Goal: Download file/media

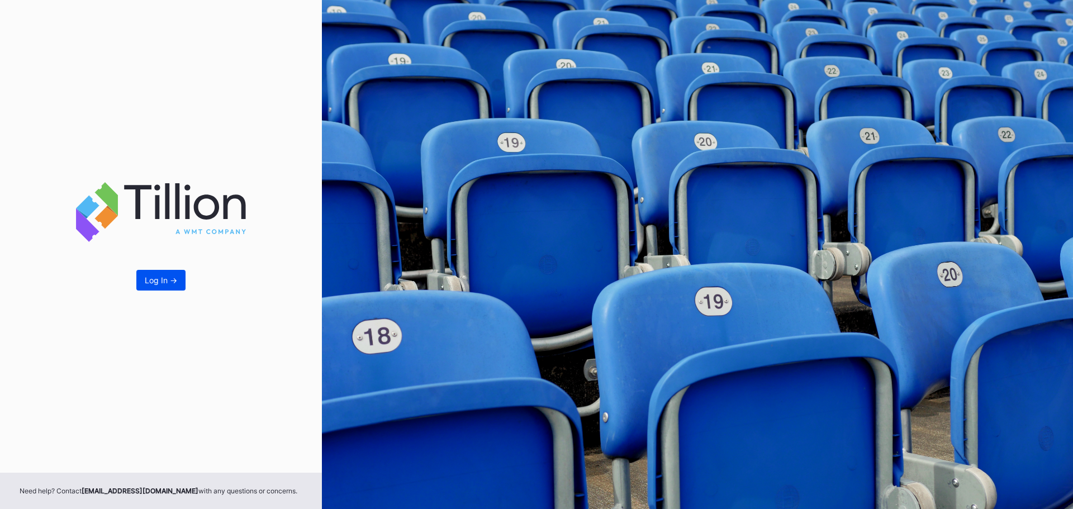
click at [158, 277] on div "Log In ->" at bounding box center [161, 279] width 32 height 9
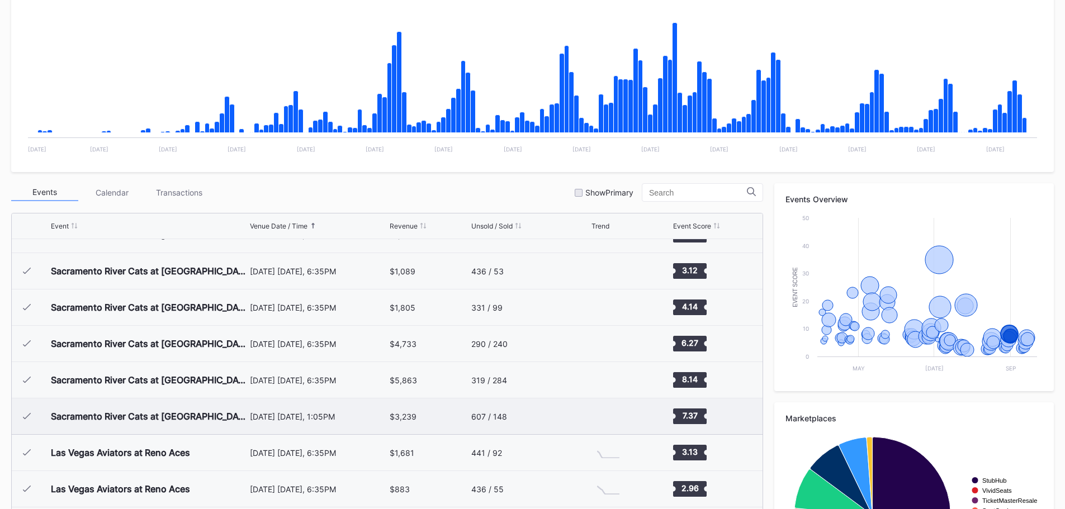
scroll to position [2394, 0]
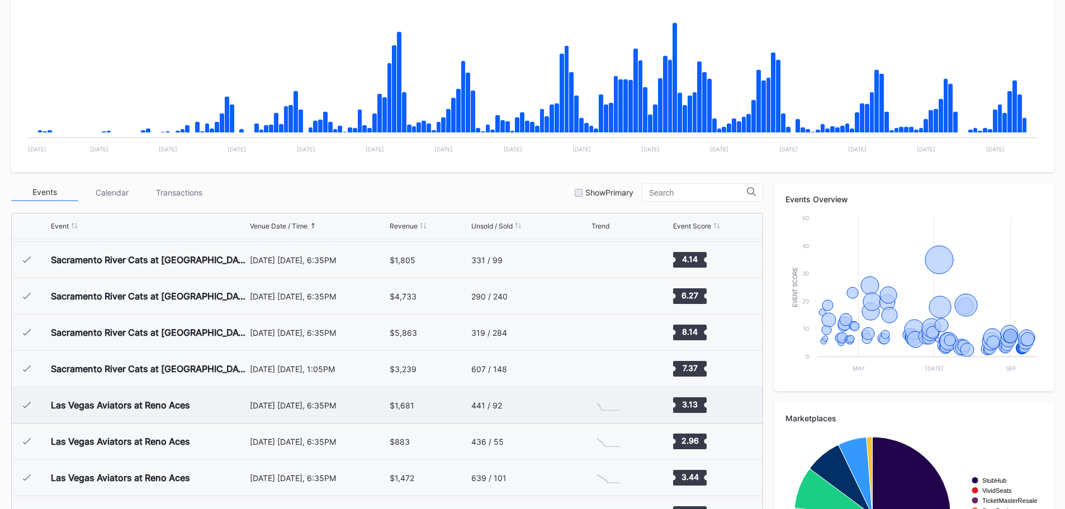
click at [324, 398] on div "[DATE] [DATE], 6:35PM" at bounding box center [318, 405] width 137 height 36
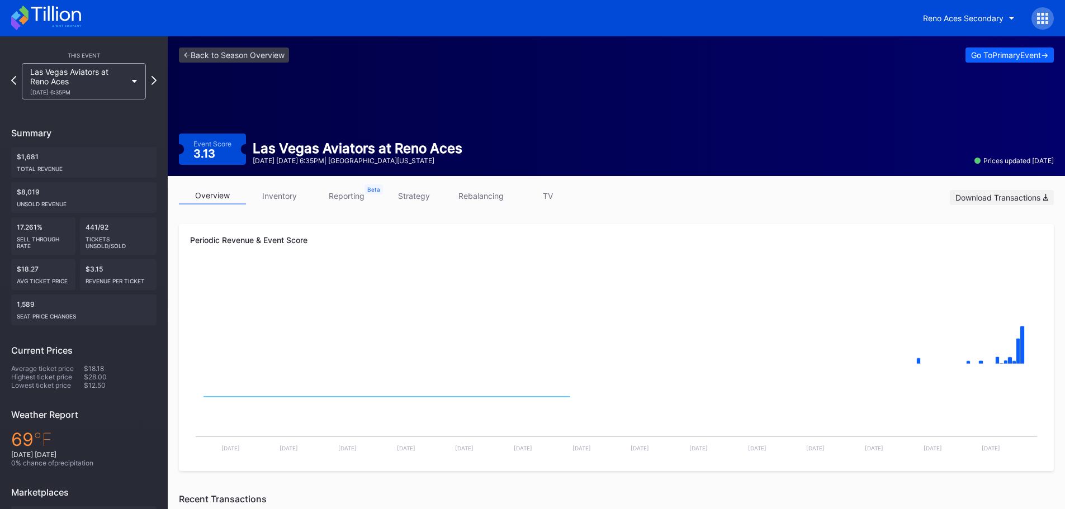
drag, startPoint x: 988, startPoint y: 200, endPoint x: 994, endPoint y: 198, distance: 6.5
click at [989, 199] on div "Download Transactions" at bounding box center [1001, 197] width 93 height 9
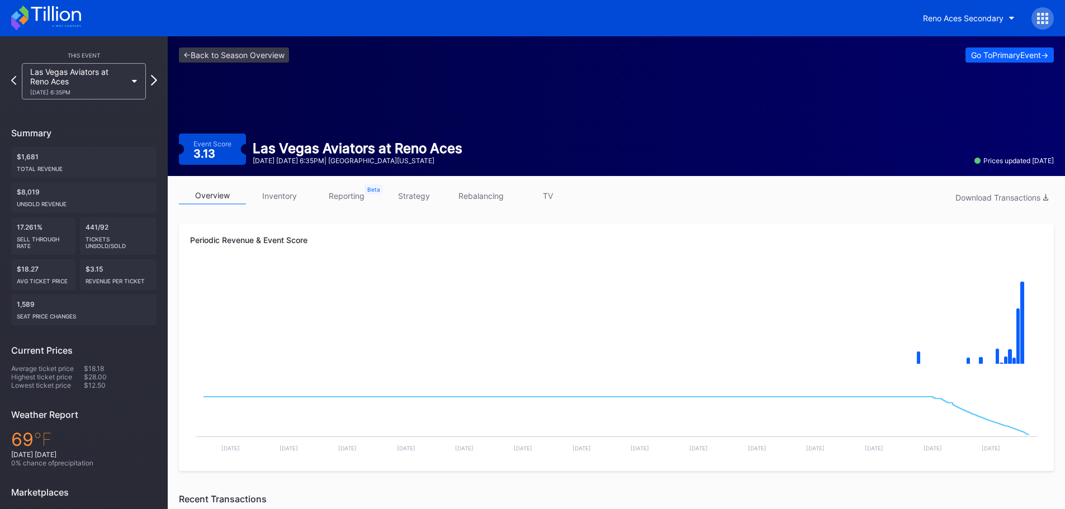
click at [157, 82] on div "This Event [GEOGRAPHIC_DATA] Aviators at [GEOGRAPHIC_DATA] Aces [DATE] 6:35PM S…" at bounding box center [84, 325] width 168 height 579
click at [152, 79] on icon at bounding box center [154, 80] width 6 height 11
drag, startPoint x: 970, startPoint y: 195, endPoint x: 958, endPoint y: 201, distance: 13.0
click at [970, 193] on div "Download Transactions" at bounding box center [1001, 197] width 93 height 9
click at [153, 79] on icon at bounding box center [154, 80] width 6 height 11
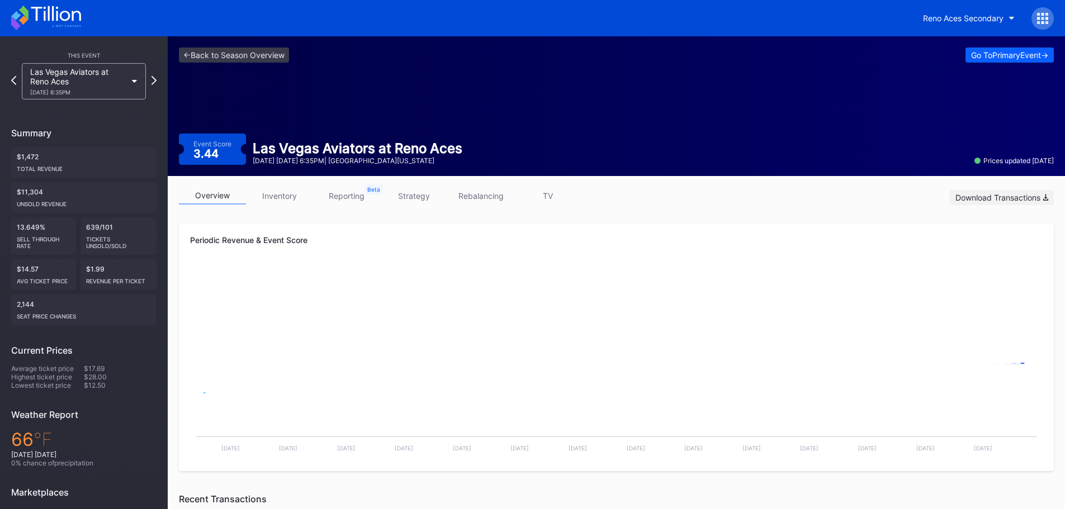
click at [989, 201] on div "Download Transactions" at bounding box center [1001, 197] width 93 height 9
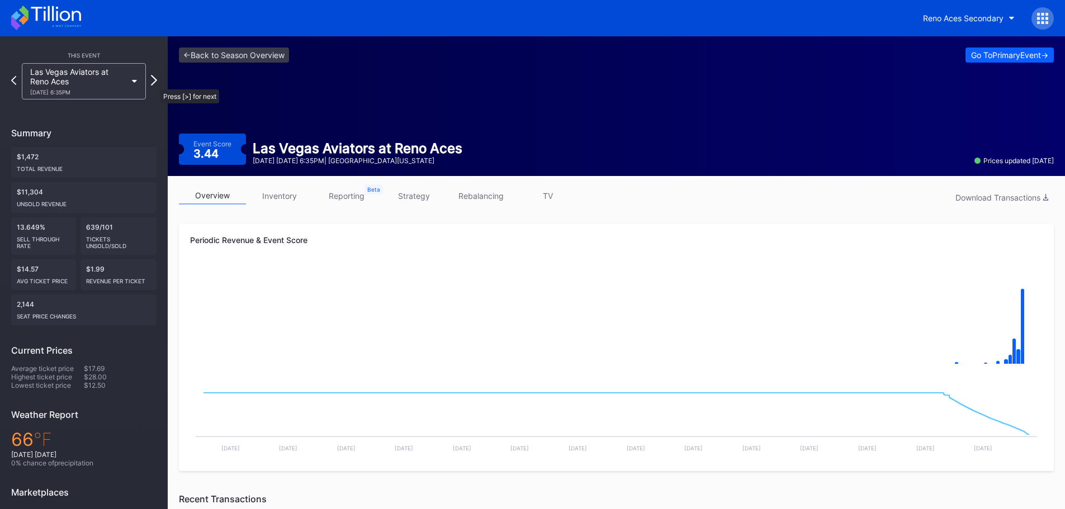
click at [155, 84] on icon at bounding box center [154, 80] width 6 height 11
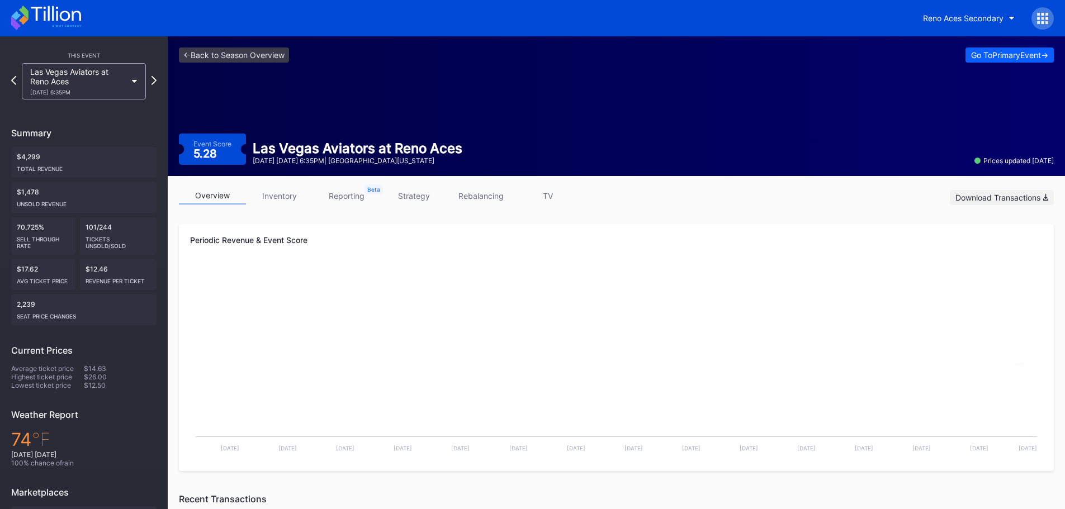
click at [994, 196] on div "Download Transactions" at bounding box center [1001, 197] width 93 height 9
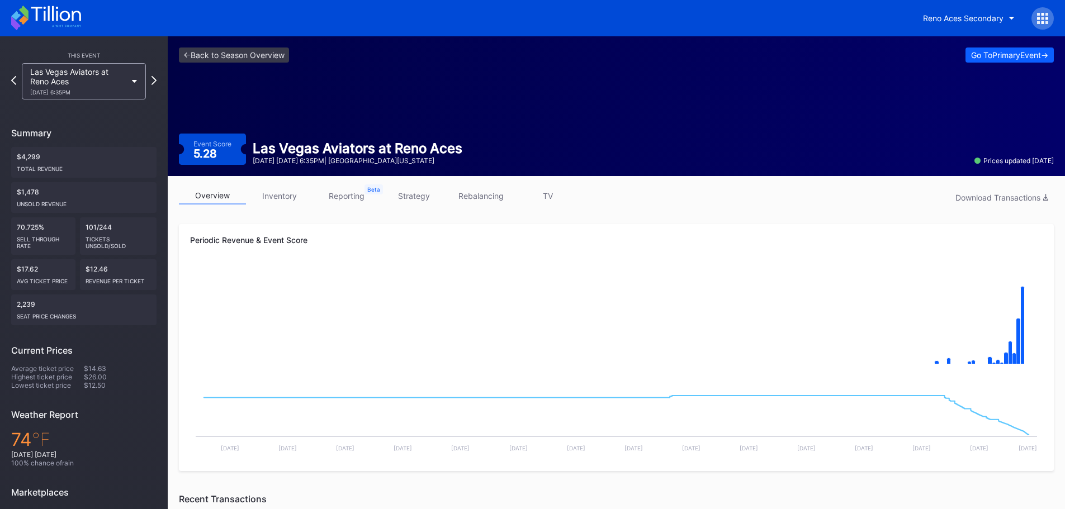
drag, startPoint x: 665, startPoint y: 331, endPoint x: 1066, endPoint y: 297, distance: 402.2
click at [665, 331] on rect "Chart title" at bounding box center [616, 320] width 852 height 112
click at [155, 83] on icon at bounding box center [154, 80] width 6 height 11
click at [150, 84] on div "Las Vegas Aviators at [GEOGRAPHIC_DATA] Aces [DATE] 6:05PM" at bounding box center [83, 81] width 135 height 36
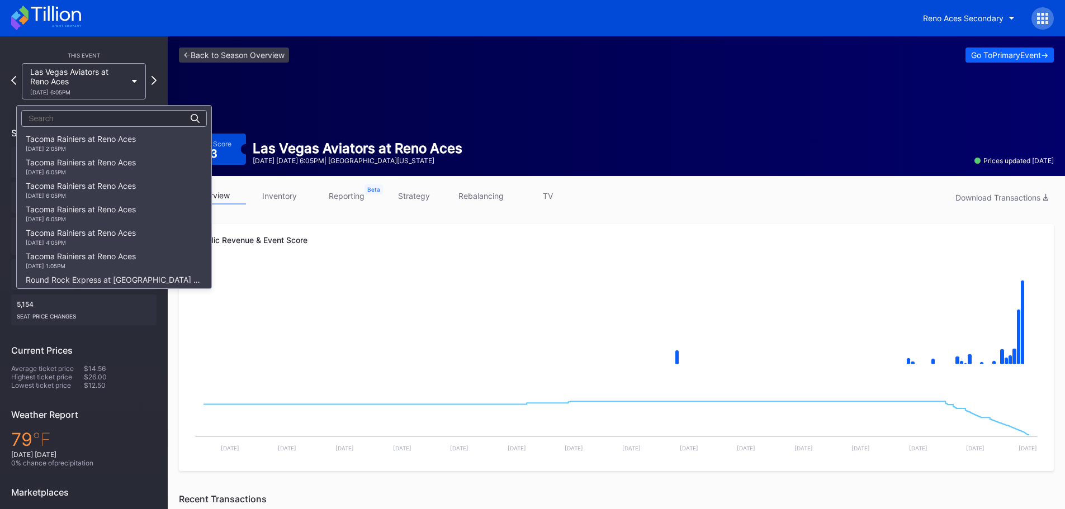
scroll to position [1631, 0]
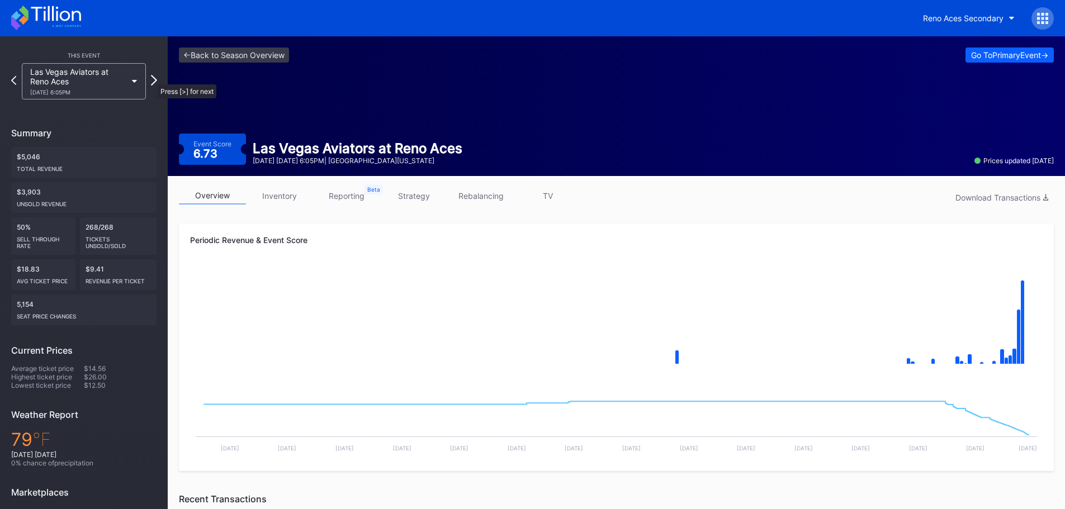
click at [152, 79] on icon at bounding box center [154, 80] width 6 height 11
click at [991, 199] on div "Download Transactions" at bounding box center [1001, 197] width 93 height 9
